Goal: Task Accomplishment & Management: Use online tool/utility

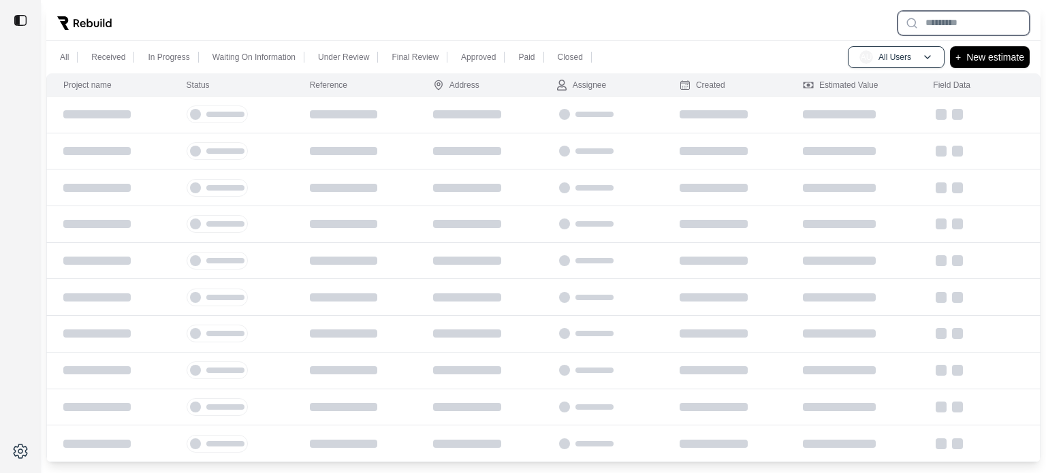
click at [934, 20] on input "text" at bounding box center [963, 23] width 132 height 25
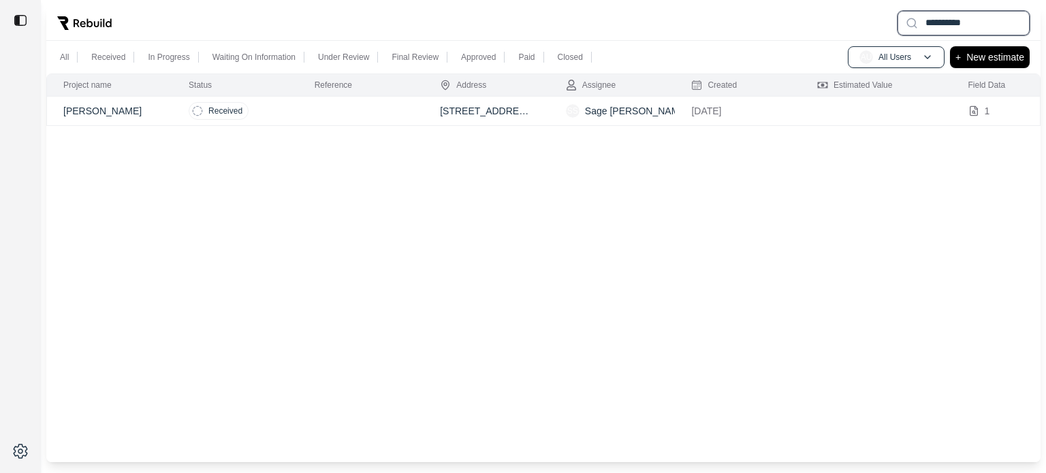
type input "**********"
click at [376, 108] on td at bounding box center [361, 111] width 126 height 29
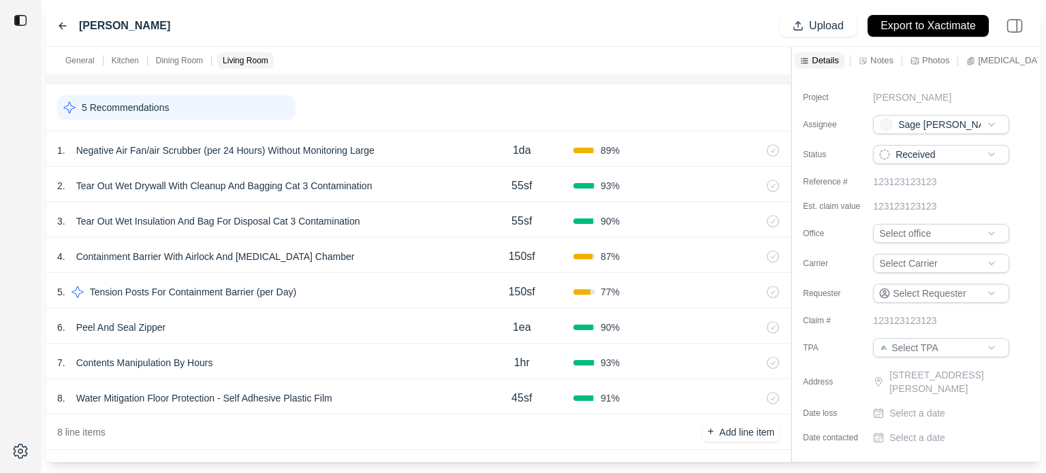
scroll to position [1247, 0]
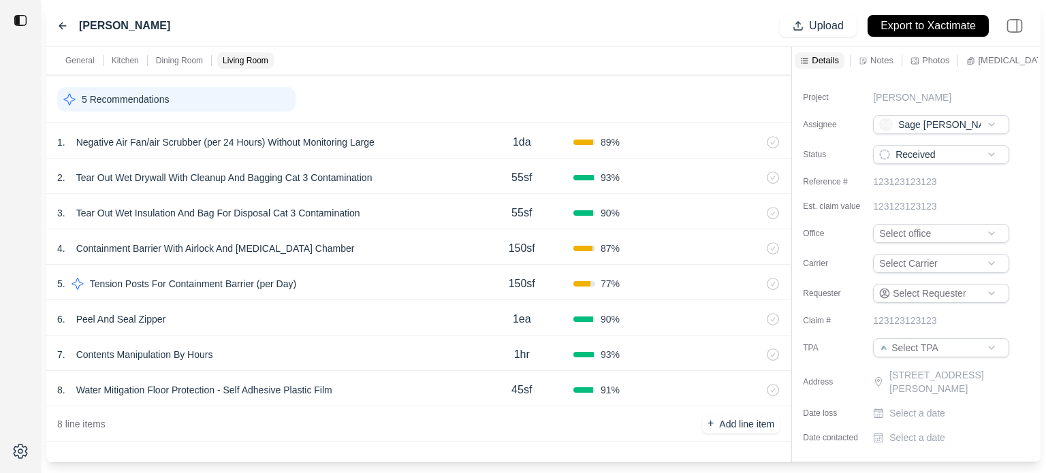
click at [884, 62] on p "Notes" at bounding box center [881, 60] width 23 height 12
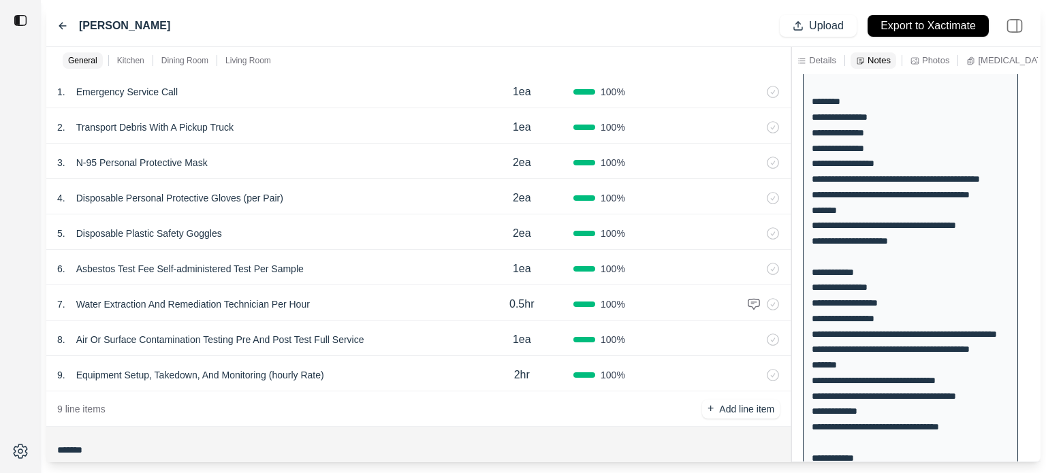
scroll to position [22, 0]
